Goal: Navigation & Orientation: Find specific page/section

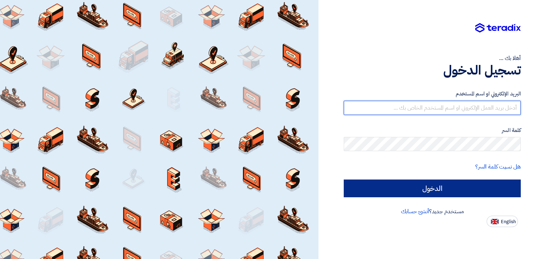
type input "[EMAIL_ADDRESS][DOMAIN_NAME]"
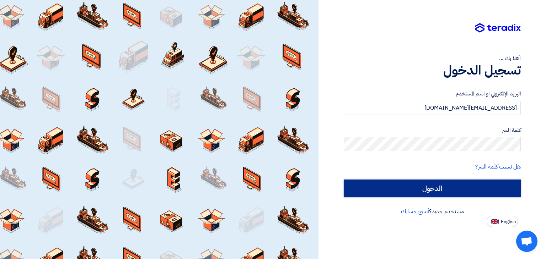
click at [413, 192] on input "الدخول" at bounding box center [432, 189] width 177 height 18
type input "Sign in"
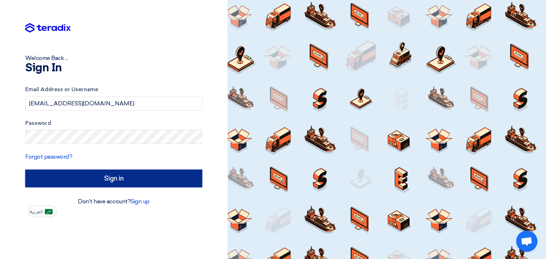
click at [116, 181] on input "Sign in" at bounding box center [113, 179] width 177 height 18
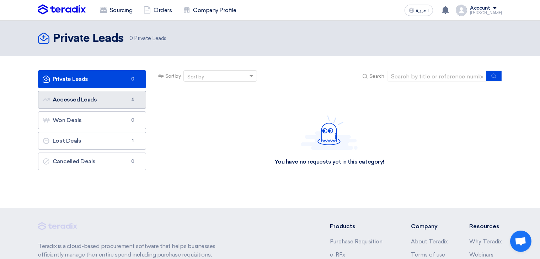
click at [86, 100] on link "Accessed Leads Accessed Leads 4" at bounding box center [92, 100] width 108 height 18
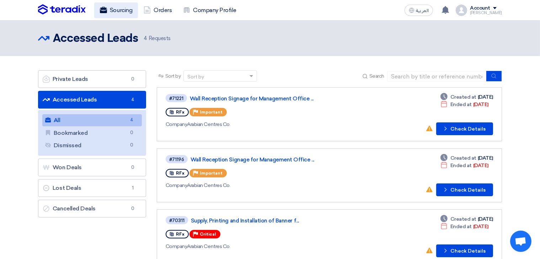
click at [129, 9] on link "Sourcing" at bounding box center [116, 10] width 44 height 16
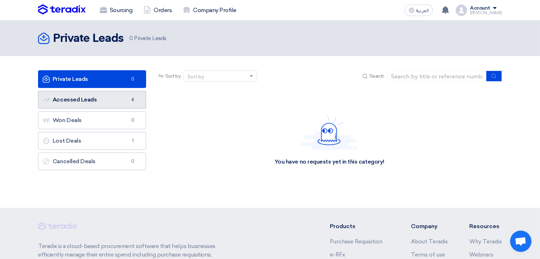
click at [78, 102] on link "Accessed Leads Accessed Leads 4" at bounding box center [92, 100] width 108 height 18
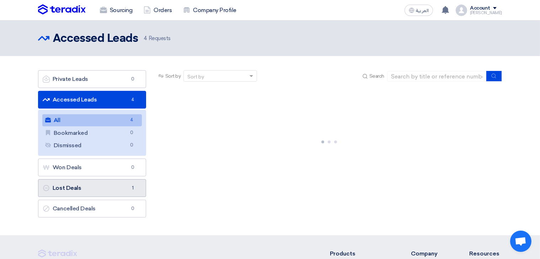
click at [90, 186] on link "Lost Deals Lost Deals 1" at bounding box center [92, 188] width 108 height 18
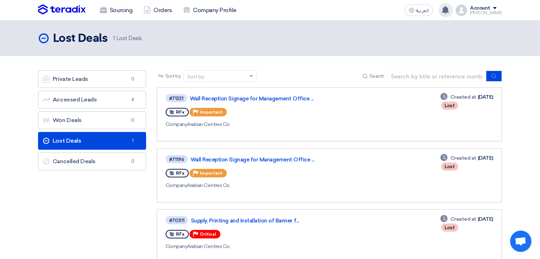
click at [449, 11] on use at bounding box center [445, 10] width 7 height 8
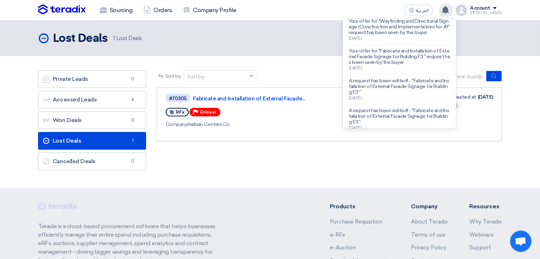
scroll to position [211, 0]
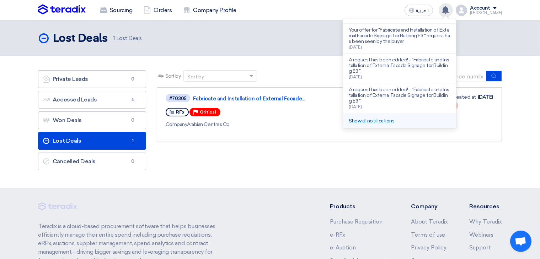
click at [389, 119] on link "Show all notifications" at bounding box center [371, 121] width 45 height 6
